Goal: Find specific page/section: Find specific page/section

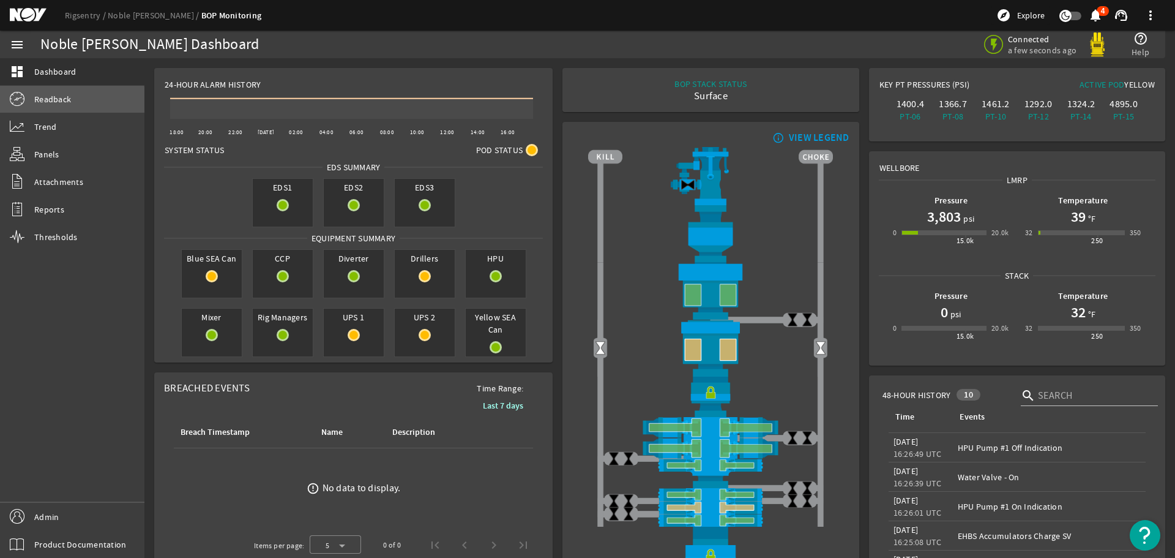
click at [50, 102] on span "Readback" at bounding box center [52, 99] width 37 height 12
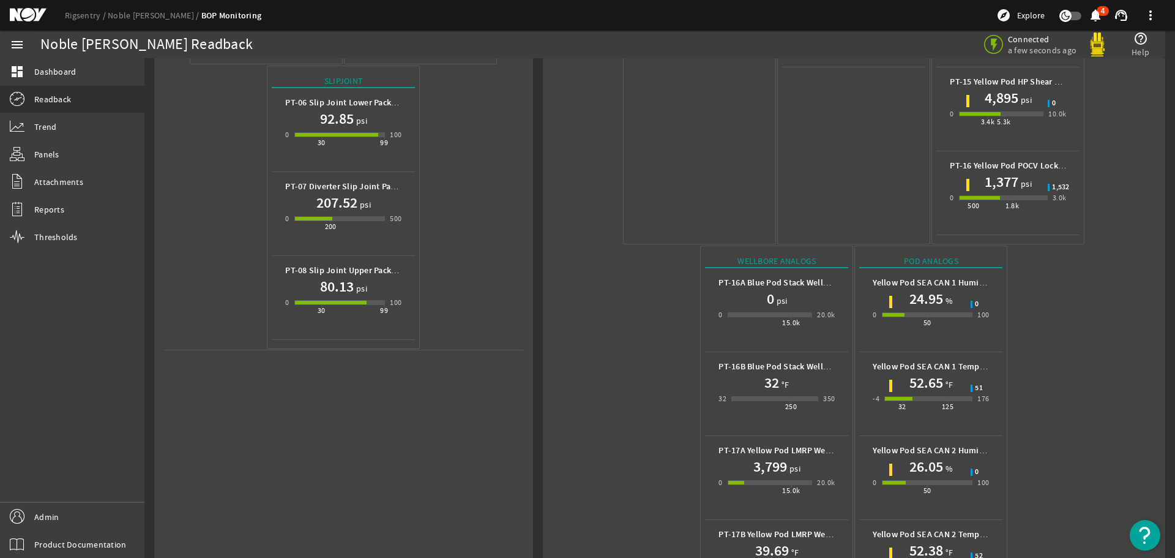
scroll to position [545, 0]
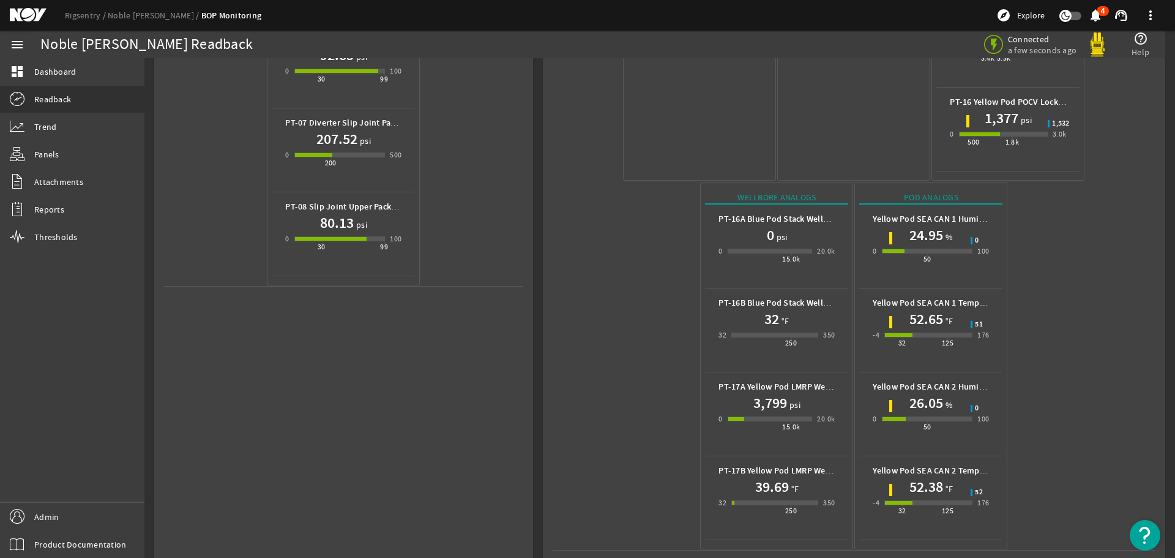
click at [30, 13] on mat-icon at bounding box center [37, 15] width 55 height 15
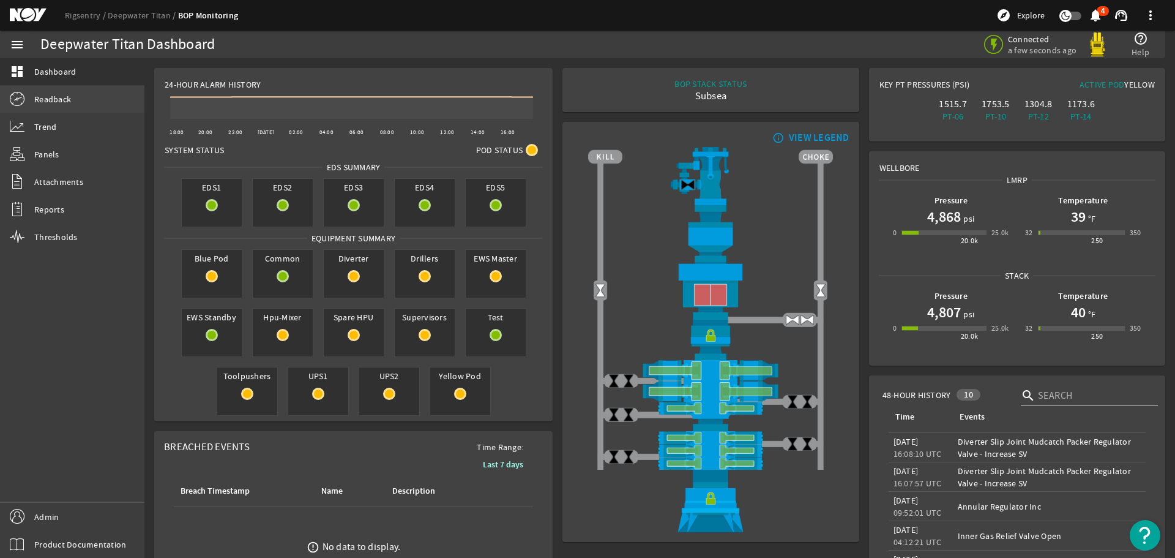
click at [47, 94] on span "Readback" at bounding box center [52, 99] width 37 height 12
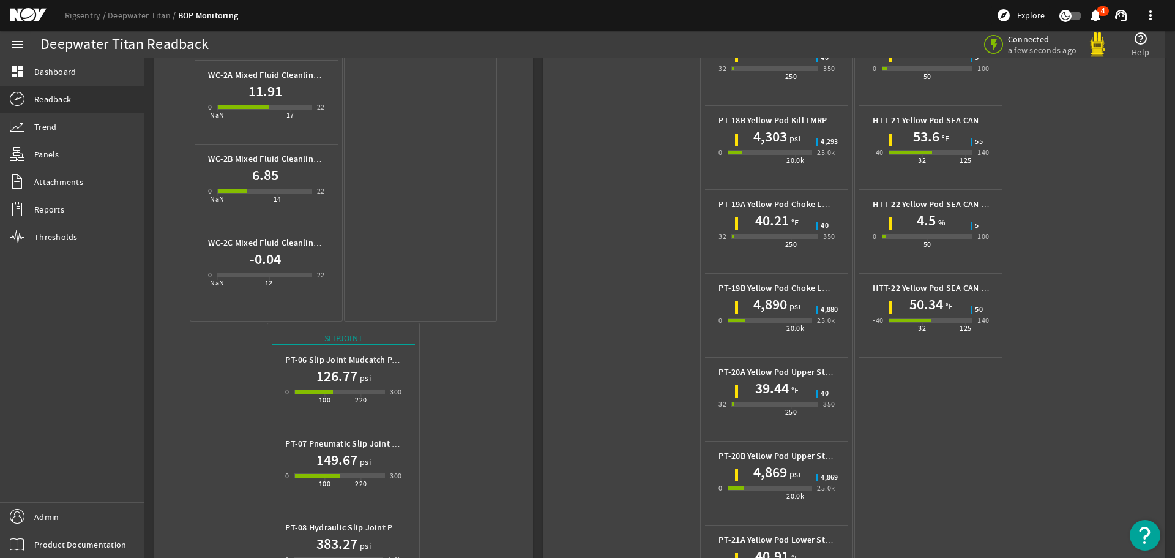
scroll to position [857, 0]
